Goal: Transaction & Acquisition: Subscribe to service/newsletter

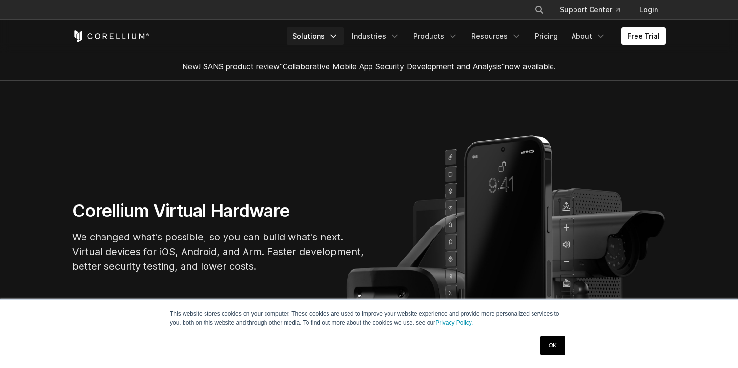
click at [322, 35] on link "Solutions" at bounding box center [316, 36] width 58 height 18
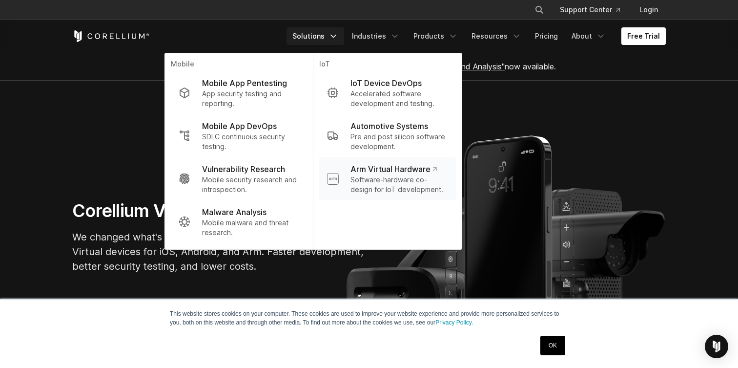
click at [427, 189] on p "Software-hardware co-design for IoT development." at bounding box center [400, 185] width 98 height 20
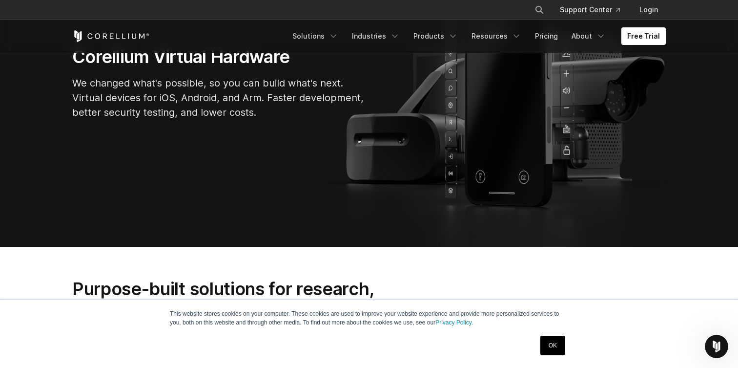
scroll to position [154, 0]
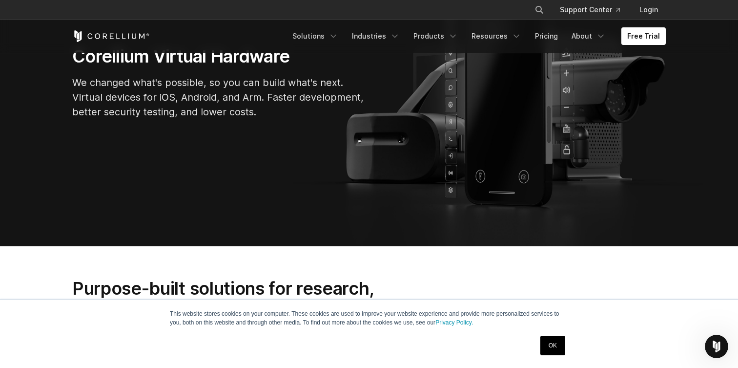
click at [556, 350] on link "OK" at bounding box center [553, 345] width 25 height 20
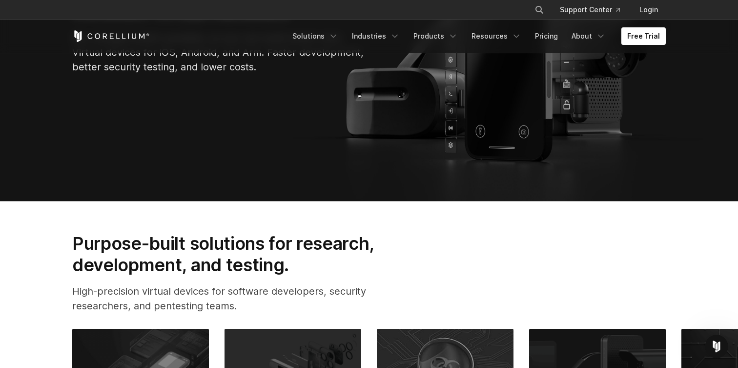
scroll to position [0, 0]
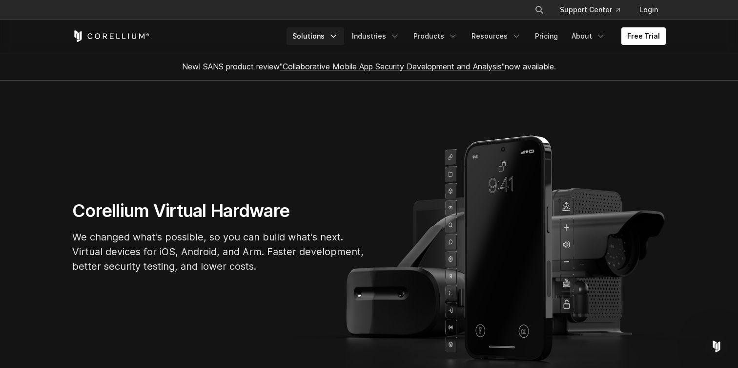
click at [329, 36] on link "Solutions" at bounding box center [316, 36] width 58 height 18
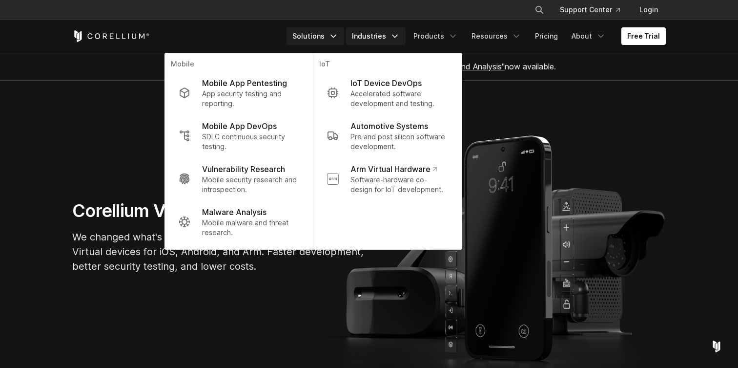
click at [394, 36] on link "Industries" at bounding box center [376, 36] width 60 height 18
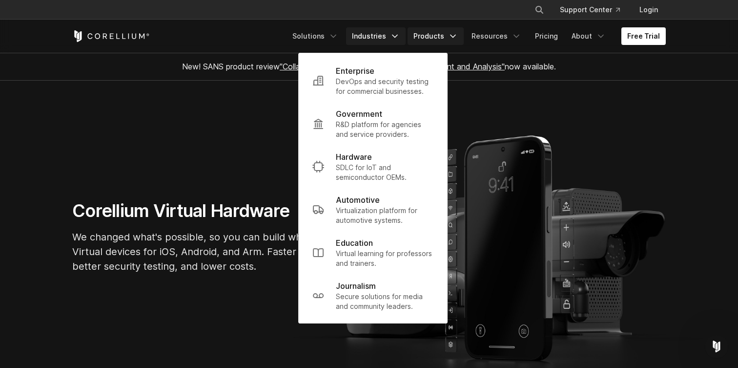
click at [447, 31] on link "Products" at bounding box center [436, 36] width 56 height 18
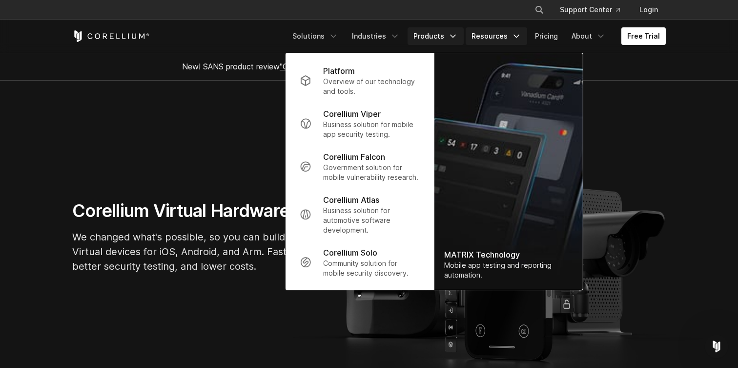
click at [497, 37] on link "Resources" at bounding box center [497, 36] width 62 height 18
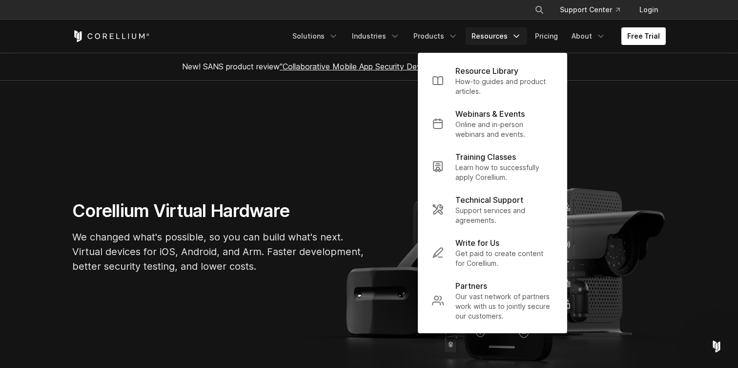
click at [527, 36] on link "Resources" at bounding box center [497, 36] width 62 height 18
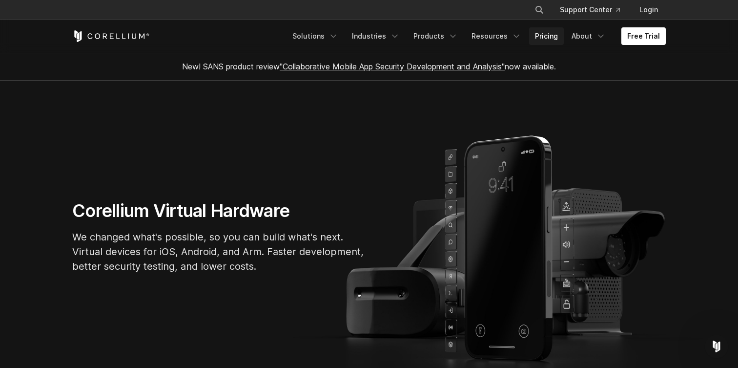
click at [555, 32] on link "Pricing" at bounding box center [546, 36] width 35 height 18
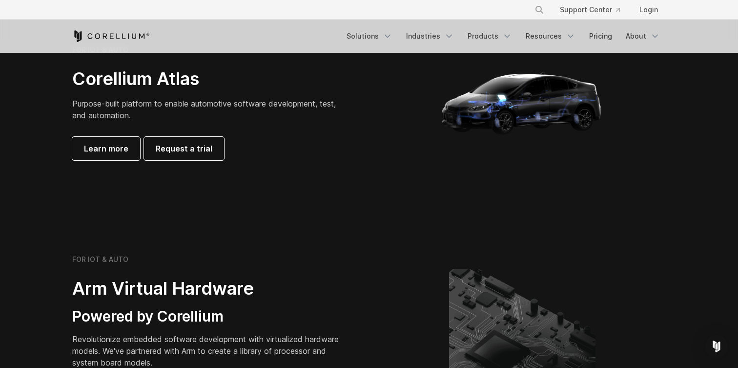
scroll to position [891, 0]
